Goal: Information Seeking & Learning: Learn about a topic

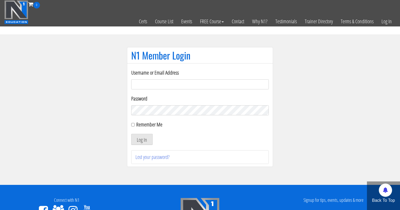
type input "me344529@gmail.com"
click at [134, 123] on div "Remember Me" at bounding box center [199, 124] width 137 height 8
click at [133, 125] on input "Remember Me" at bounding box center [132, 124] width 3 height 3
checkbox input "true"
click at [140, 137] on button "Log In" at bounding box center [141, 139] width 21 height 11
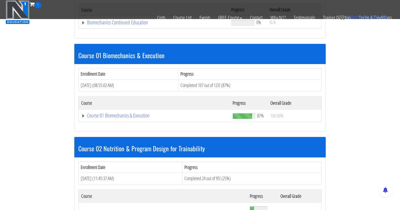
scroll to position [124, 0]
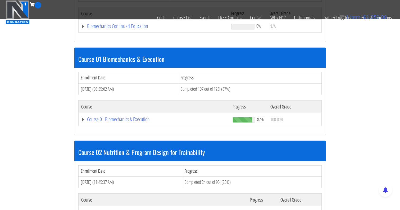
click at [108, 123] on td "Course 01 Biomechanics & Execution" at bounding box center [153, 119] width 151 height 13
click at [108, 121] on link "Course 01 Biomechanics & Execution" at bounding box center [154, 119] width 146 height 5
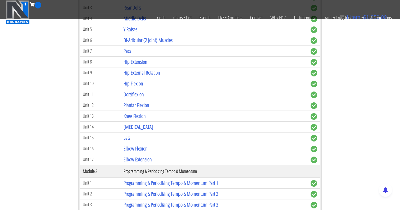
scroll to position [394, 0]
click at [132, 113] on link "Knee Flexion" at bounding box center [134, 115] width 22 height 7
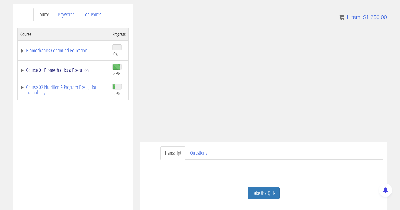
click at [51, 67] on link "Course 01 Biomechanics & Execution" at bounding box center [63, 69] width 87 height 5
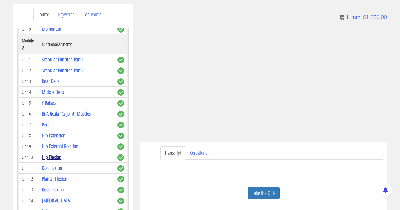
scroll to position [165, 0]
click at [51, 185] on link "Knee Flexion" at bounding box center [53, 188] width 22 height 7
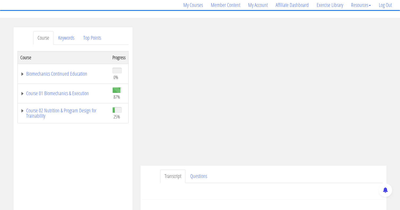
scroll to position [49, 0]
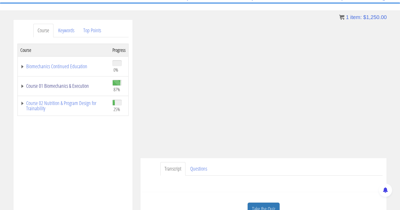
click at [22, 84] on link "Course 01 Biomechanics & Execution" at bounding box center [63, 85] width 87 height 5
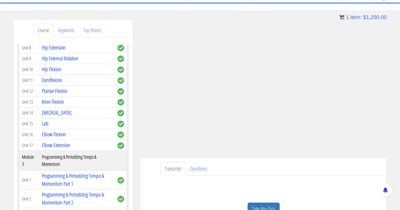
scroll to position [255, 0]
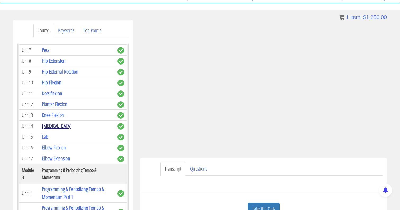
click at [54, 122] on link "[MEDICAL_DATA]" at bounding box center [57, 125] width 30 height 7
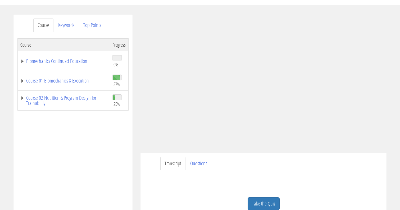
scroll to position [57, 0]
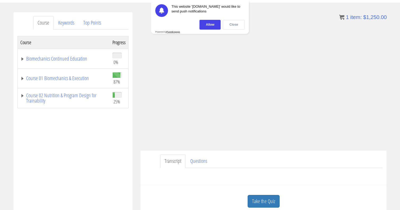
click at [231, 24] on div "Close" at bounding box center [233, 25] width 22 height 10
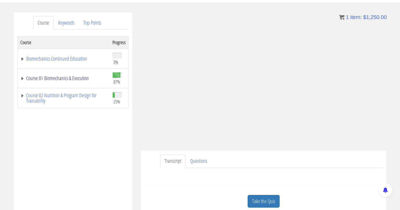
click at [22, 78] on link "Course 01 Biomechanics & Execution" at bounding box center [63, 78] width 87 height 5
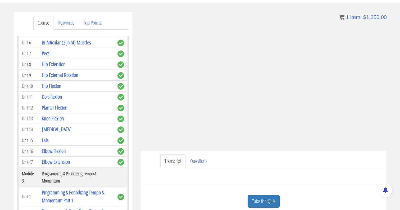
scroll to position [245, 0]
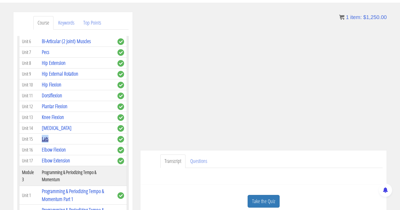
click at [46, 135] on link "Lats" at bounding box center [45, 138] width 7 height 7
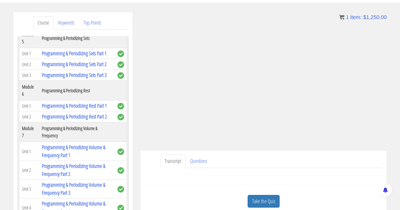
scroll to position [625, 0]
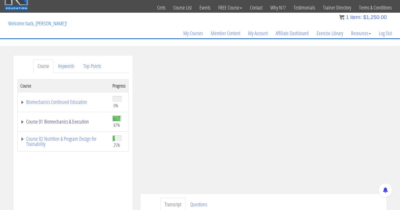
click at [30, 122] on link "Course 01 Biomechanics & Execution" at bounding box center [63, 121] width 87 height 5
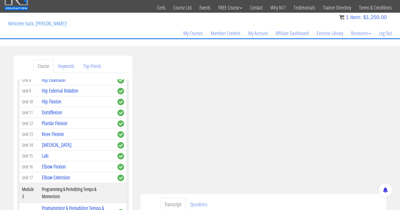
scroll to position [280, 0]
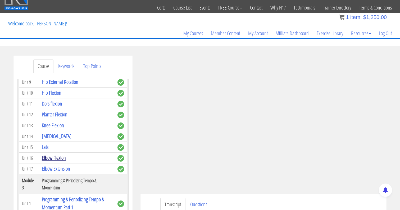
click at [54, 154] on link "Elbow Flexion" at bounding box center [54, 157] width 24 height 7
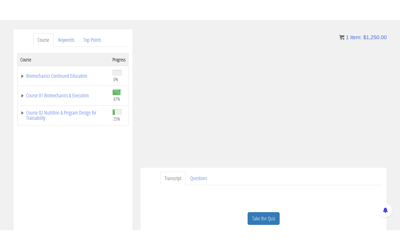
scroll to position [54, 0]
